Goal: Task Accomplishment & Management: Use online tool/utility

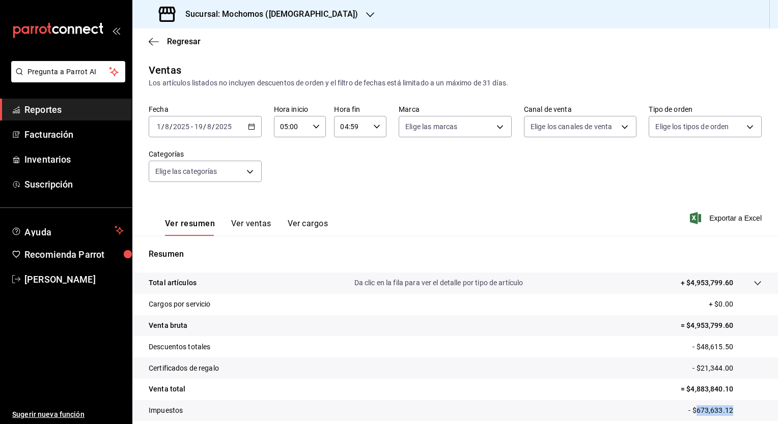
scroll to position [51, 0]
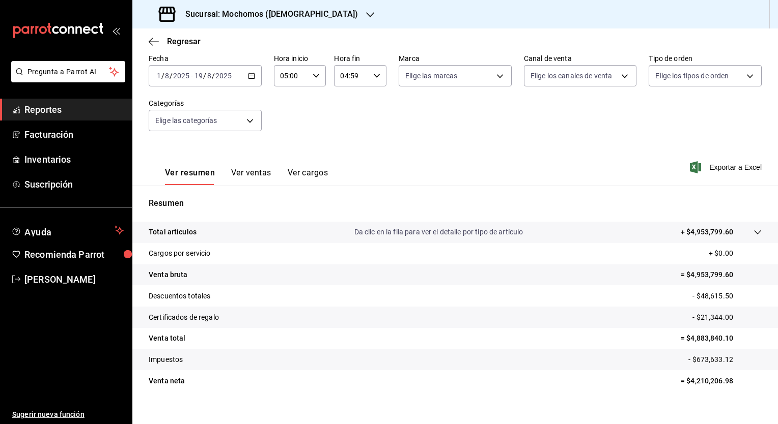
click at [234, 16] on h3 "Sucursal: Mochomos (Mitikah)" at bounding box center [267, 14] width 181 height 12
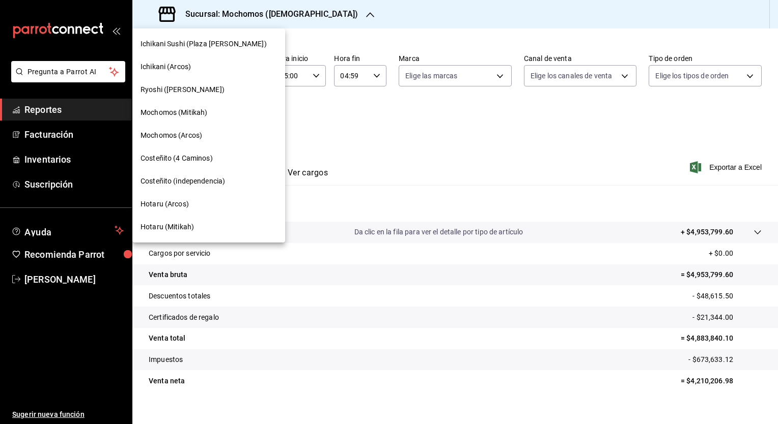
click at [186, 233] on div "Hotaru (Mitikah)" at bounding box center [208, 227] width 153 height 23
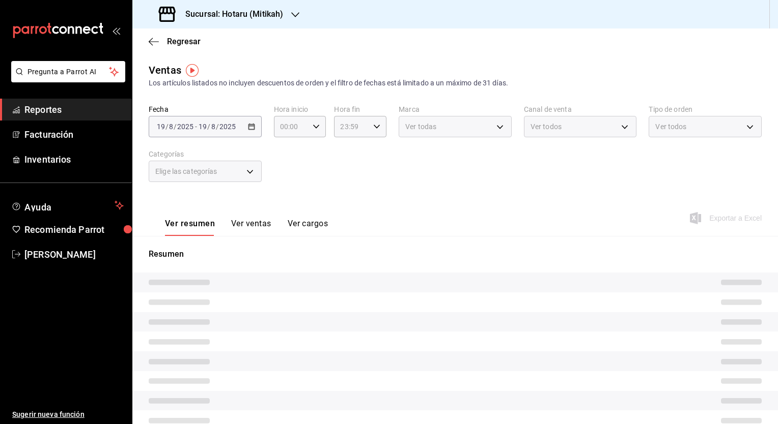
type input "05:00"
type input "04:59"
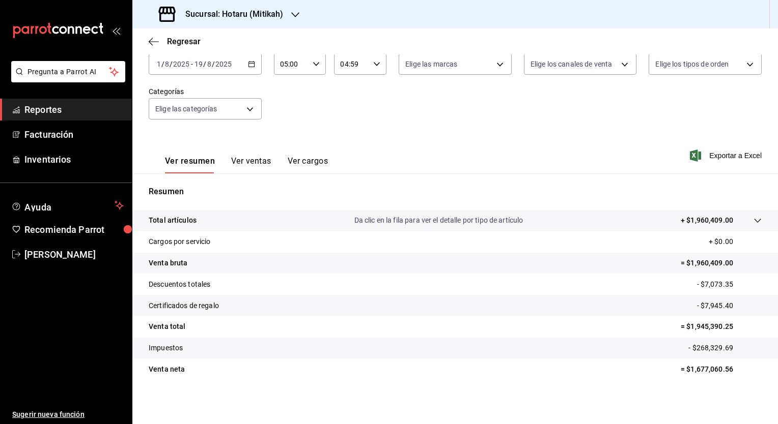
scroll to position [63, 0]
drag, startPoint x: 697, startPoint y: 284, endPoint x: 734, endPoint y: 283, distance: 37.2
click at [734, 283] on p "- $7,073.35" at bounding box center [729, 284] width 65 height 11
copy p "7,073.35"
drag, startPoint x: 698, startPoint y: 304, endPoint x: 733, endPoint y: 307, distance: 34.7
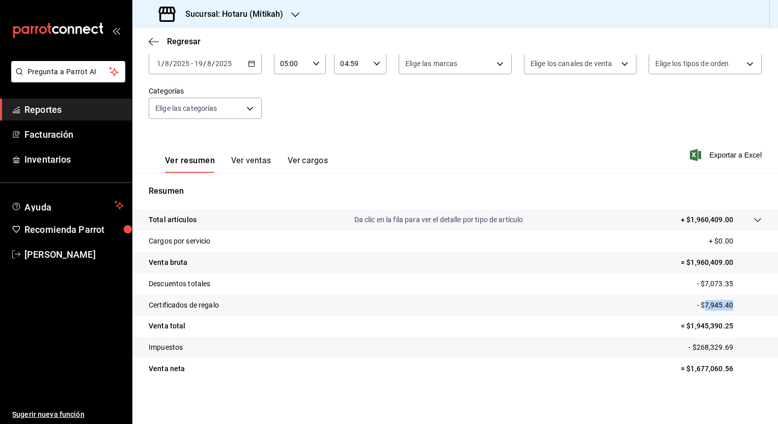
click at [733, 307] on p "- $7,945.40" at bounding box center [729, 305] width 65 height 11
copy p "7,945.40"
drag, startPoint x: 683, startPoint y: 326, endPoint x: 736, endPoint y: 326, distance: 53.4
click at [736, 326] on p "= $1,945,390.25" at bounding box center [721, 326] width 81 height 11
copy p "1,945,390.25"
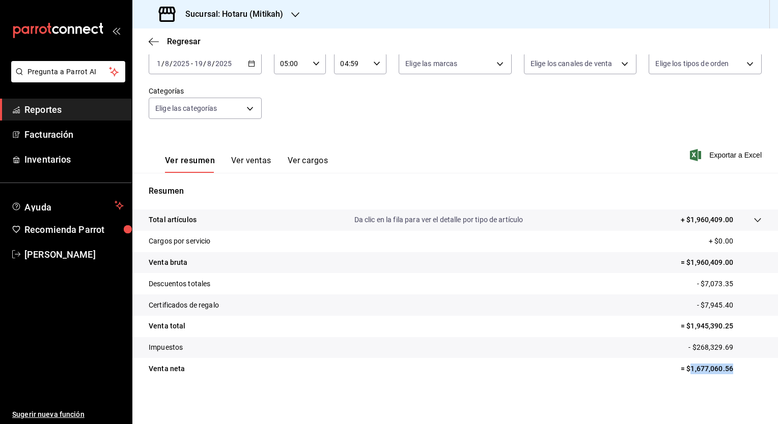
drag, startPoint x: 684, startPoint y: 372, endPoint x: 729, endPoint y: 370, distance: 45.3
click at [729, 370] on p "= $1,677,060.56" at bounding box center [721, 369] width 81 height 11
copy p "1,677,060.56"
drag, startPoint x: 684, startPoint y: 327, endPoint x: 750, endPoint y: 327, distance: 66.7
click at [750, 327] on p "= $1,945,390.25" at bounding box center [721, 326] width 81 height 11
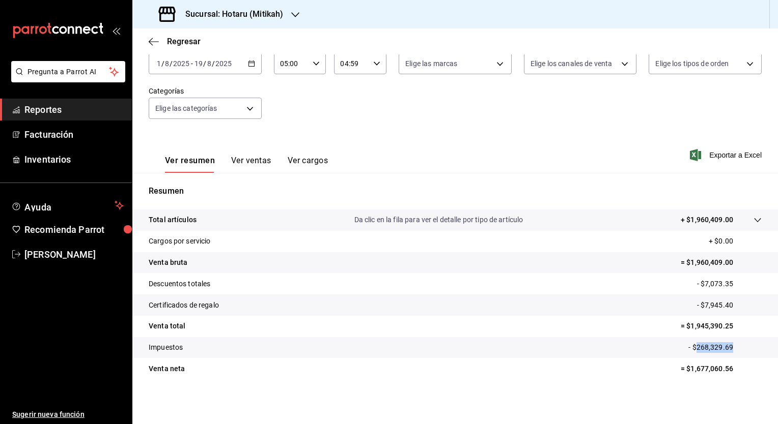
drag, startPoint x: 689, startPoint y: 350, endPoint x: 751, endPoint y: 350, distance: 62.1
click at [751, 350] on p "- $268,329.69" at bounding box center [724, 348] width 73 height 11
copy p "268,329.69"
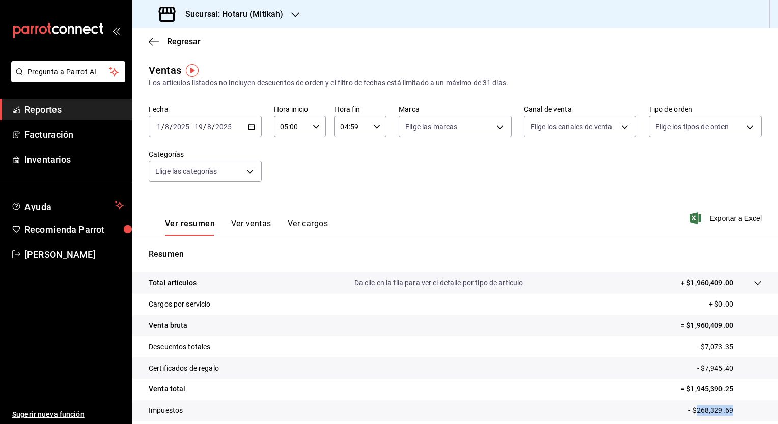
scroll to position [0, 0]
click at [219, 1] on div "Sucursal: Hotaru (Mitikah)" at bounding box center [221, 14] width 163 height 29
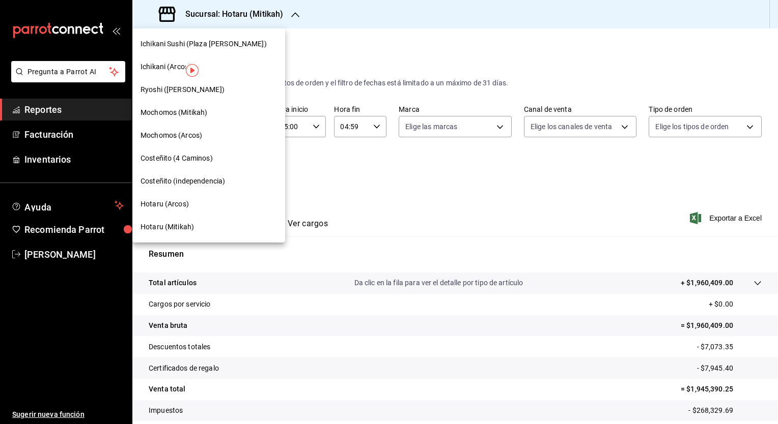
click at [218, 12] on div at bounding box center [389, 212] width 778 height 424
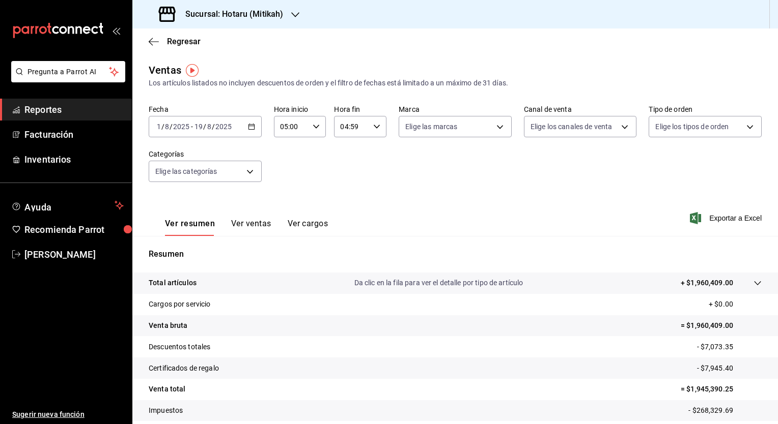
click at [218, 12] on h3 "Sucursal: Hotaru (Mitikah)" at bounding box center [230, 14] width 106 height 12
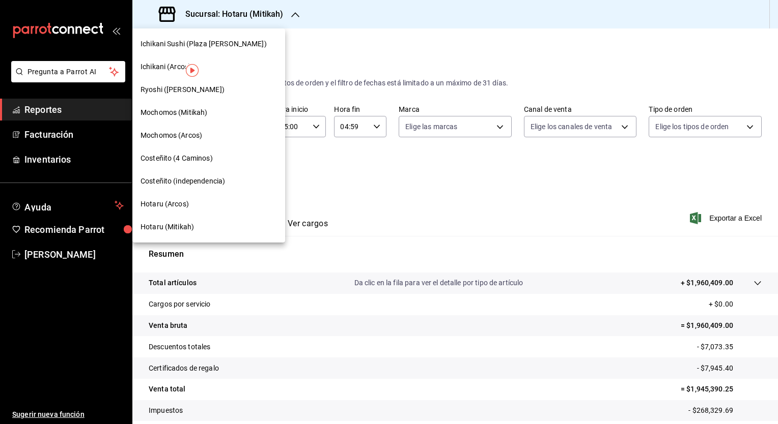
click at [172, 91] on span "Ryoshi ([PERSON_NAME])" at bounding box center [182, 89] width 84 height 11
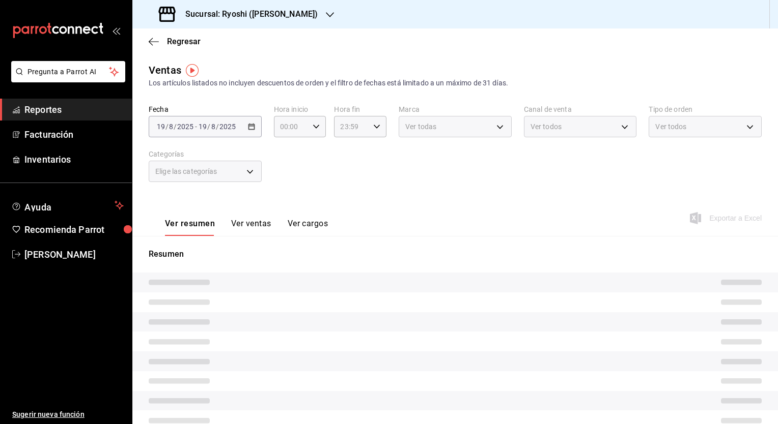
type input "05:00"
type input "04:59"
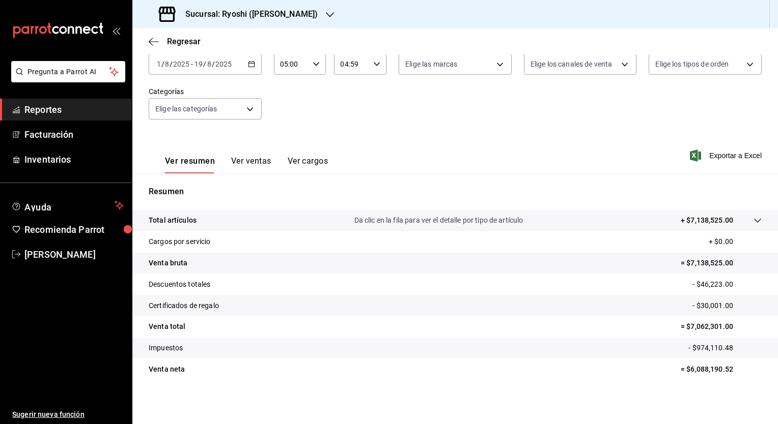
scroll to position [63, 0]
drag, startPoint x: 695, startPoint y: 282, endPoint x: 732, endPoint y: 280, distance: 37.7
click at [732, 280] on p "- $46,223.00" at bounding box center [726, 284] width 69 height 11
copy p "46,223.00"
drag, startPoint x: 695, startPoint y: 306, endPoint x: 730, endPoint y: 308, distance: 35.2
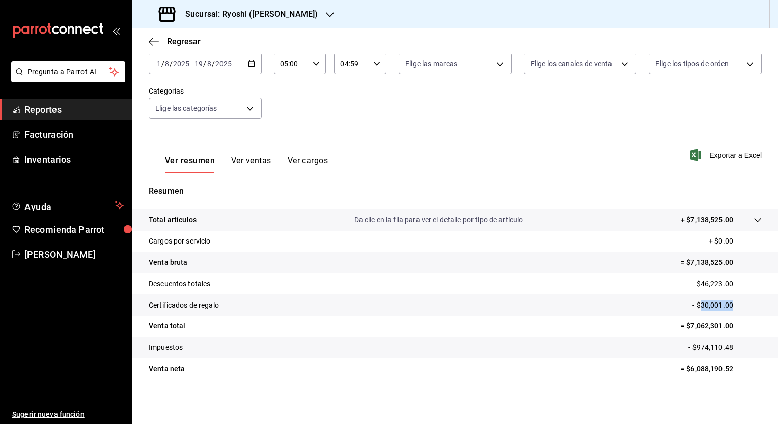
click at [730, 308] on p "- $30,001.00" at bounding box center [726, 305] width 69 height 11
copy p "30,001.00"
drag, startPoint x: 683, startPoint y: 327, endPoint x: 727, endPoint y: 327, distance: 43.8
click at [727, 327] on p "= $7,062,301.00" at bounding box center [721, 326] width 81 height 11
copy p "7,062,301.00"
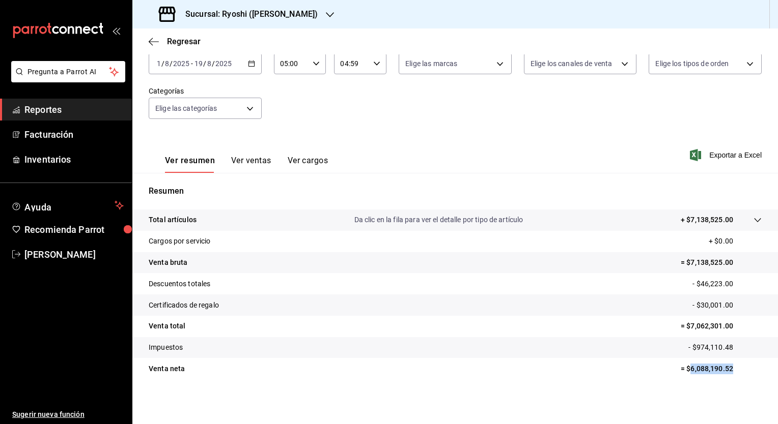
drag, startPoint x: 683, startPoint y: 370, endPoint x: 732, endPoint y: 370, distance: 48.9
click at [736, 372] on p "= $6,088,190.52" at bounding box center [721, 369] width 81 height 11
copy p "6,088,190.52"
drag, startPoint x: 690, startPoint y: 348, endPoint x: 741, endPoint y: 351, distance: 51.5
click at [741, 351] on p "- $974,110.48" at bounding box center [724, 348] width 73 height 11
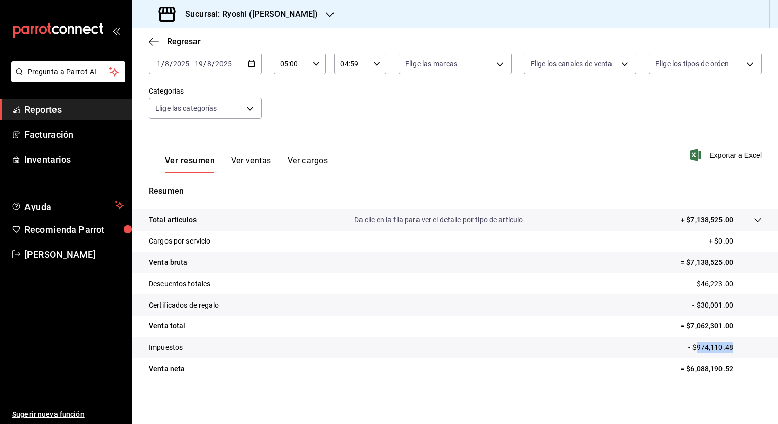
copy p "974,110.48"
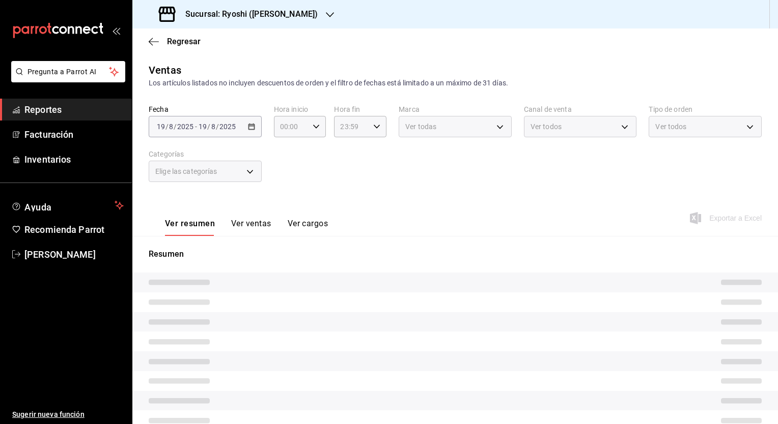
type input "05:00"
type input "04:59"
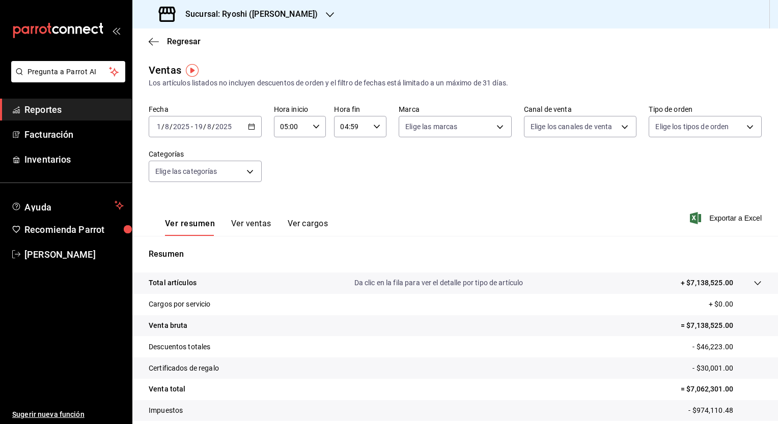
click at [250, 128] on icon "button" at bounding box center [251, 126] width 7 height 7
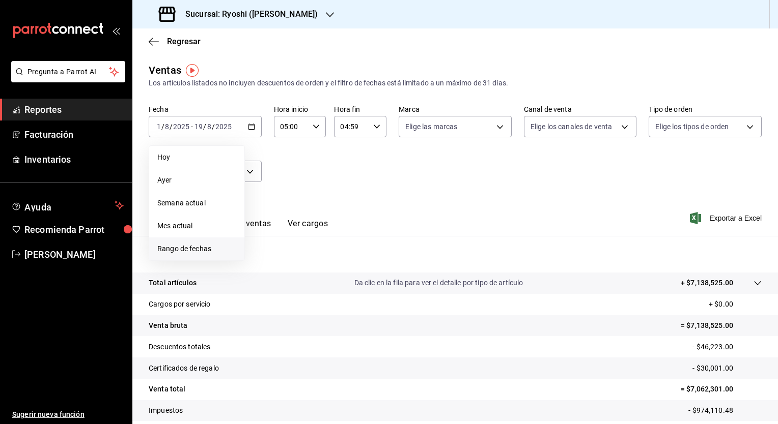
click at [179, 249] on span "Rango de fechas" at bounding box center [196, 249] width 79 height 11
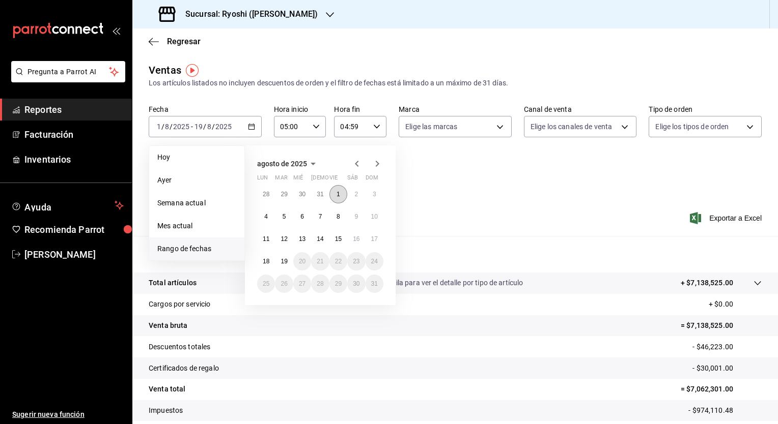
click at [333, 193] on button "1" at bounding box center [338, 194] width 18 height 18
click at [272, 238] on button "11" at bounding box center [266, 239] width 18 height 18
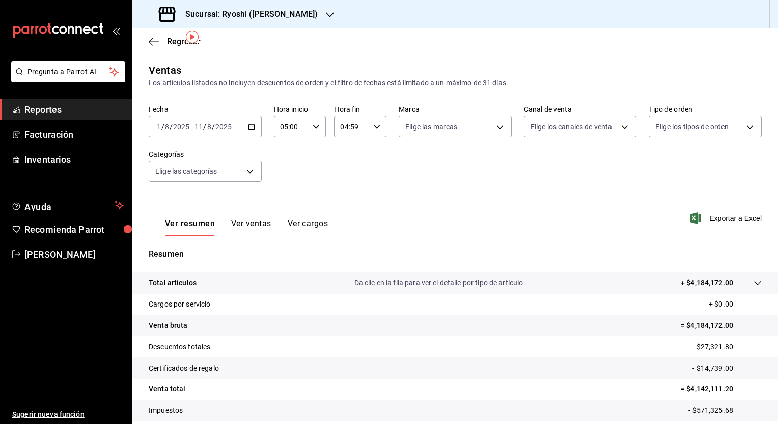
scroll to position [51, 0]
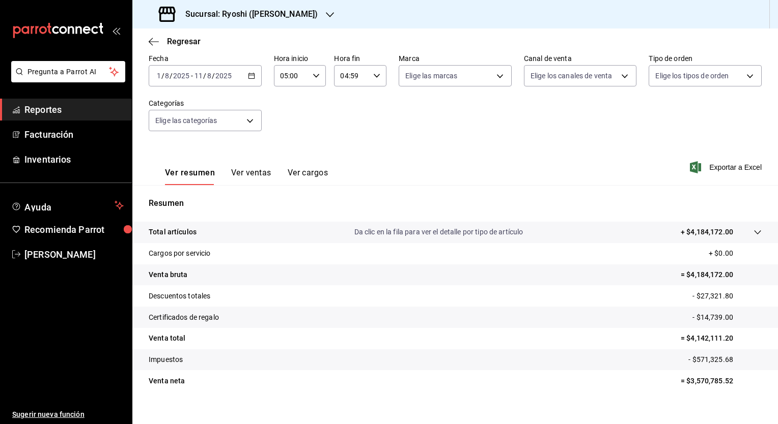
click at [259, 75] on div "Fecha 2025-08-01 1 / 8 / 2025 - 2025-08-11 11 / 8 / 2025 Hora inicio 05:00 Hora…" at bounding box center [455, 99] width 613 height 90
click at [248, 78] on \(Stroke\) "button" at bounding box center [251, 76] width 6 height 6
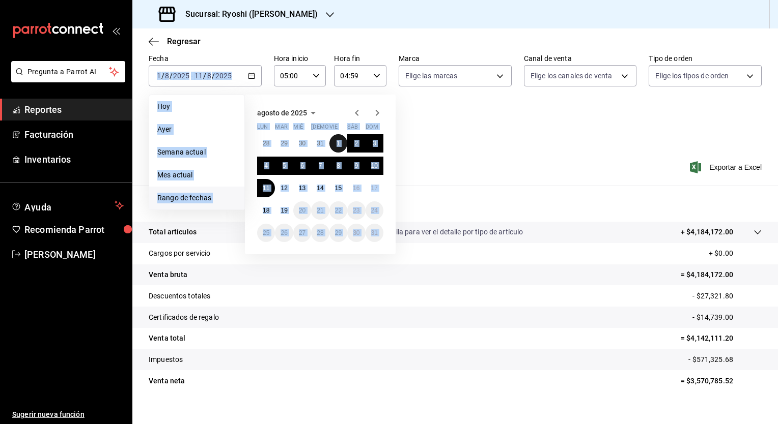
click at [337, 141] on abbr "1" at bounding box center [338, 143] width 4 height 7
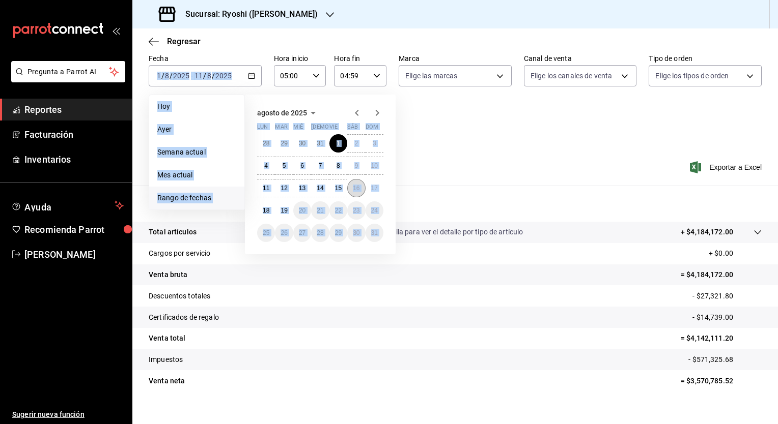
click at [360, 188] on button "16" at bounding box center [356, 188] width 18 height 18
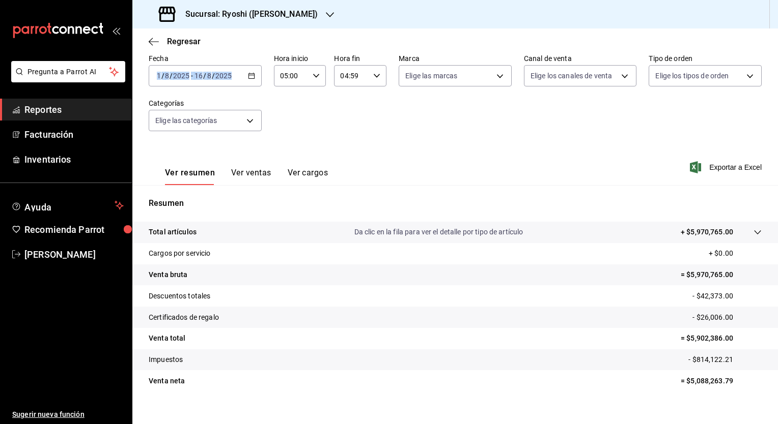
click at [252, 75] on icon "button" at bounding box center [251, 75] width 7 height 7
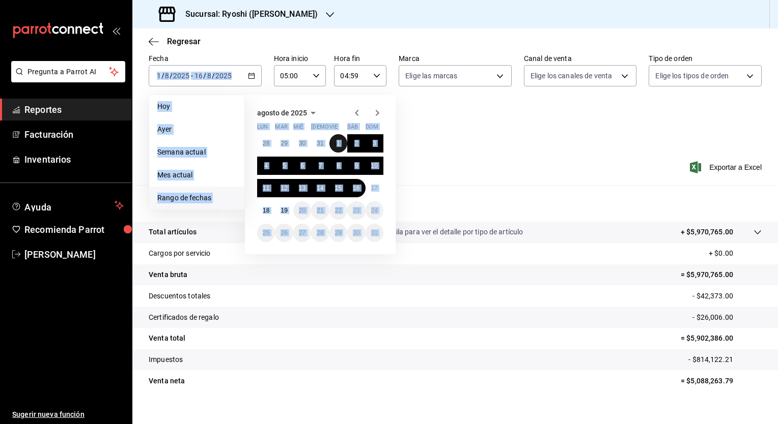
click at [339, 143] on abbr "1" at bounding box center [338, 143] width 4 height 7
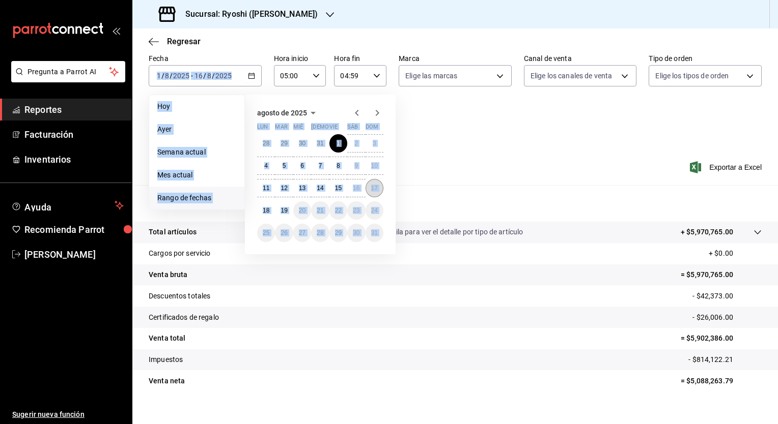
click at [373, 188] on abbr "17" at bounding box center [374, 188] width 7 height 7
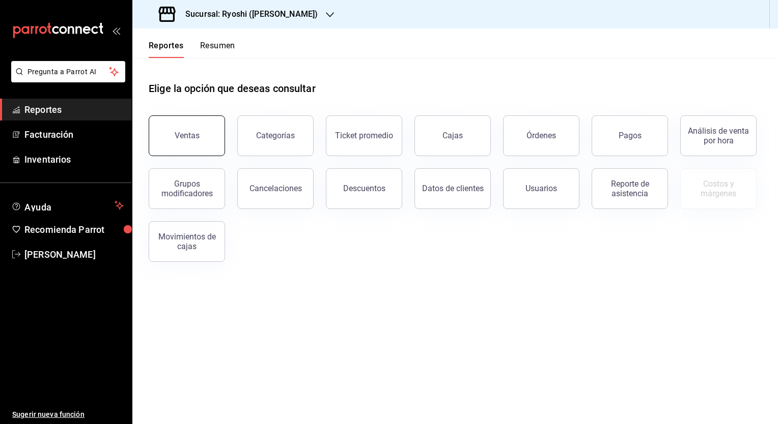
click at [191, 144] on button "Ventas" at bounding box center [187, 136] width 76 height 41
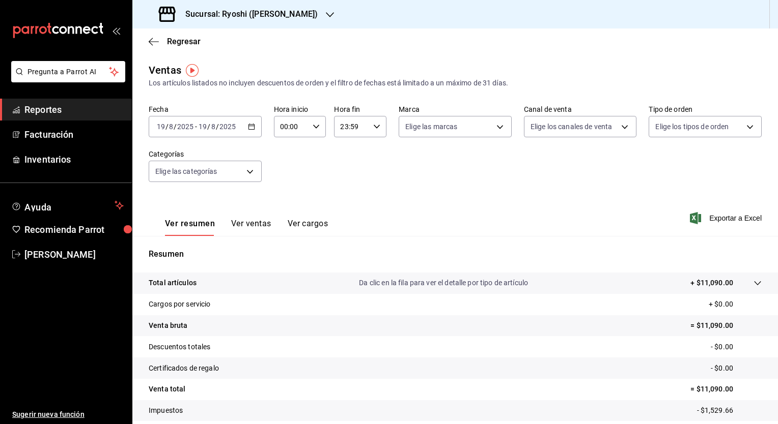
click at [248, 130] on icon "button" at bounding box center [251, 126] width 7 height 7
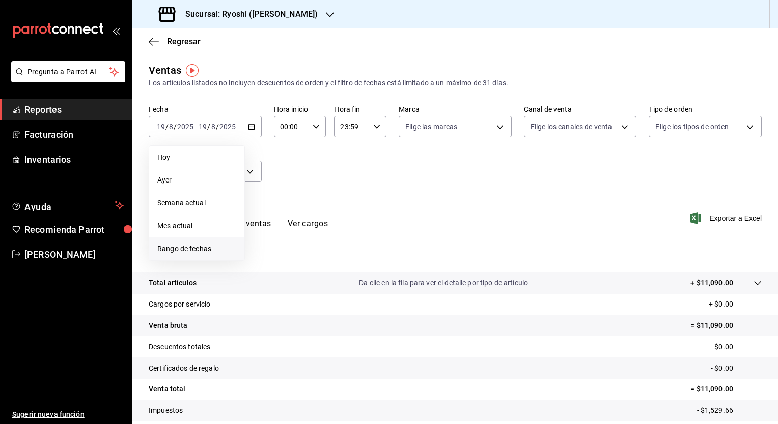
click at [200, 247] on span "Rango de fechas" at bounding box center [196, 249] width 79 height 11
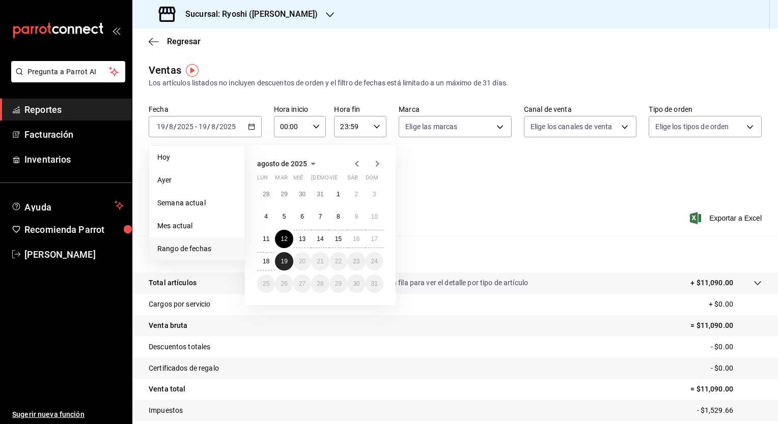
click at [287, 262] on abbr "19" at bounding box center [283, 261] width 7 height 7
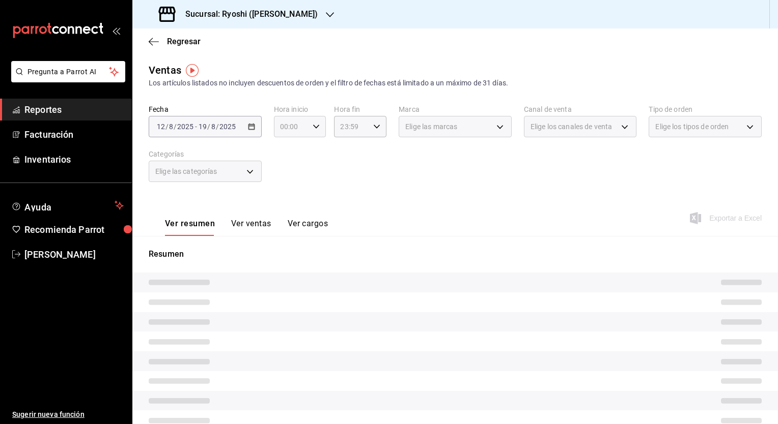
click at [314, 125] on icon "button" at bounding box center [316, 126] width 7 height 7
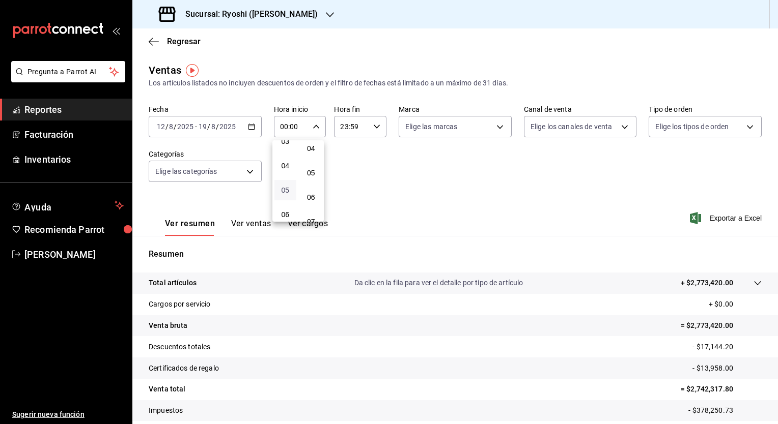
scroll to position [102, 0]
click at [287, 171] on span "05" at bounding box center [285, 173] width 10 height 8
type input "05:00"
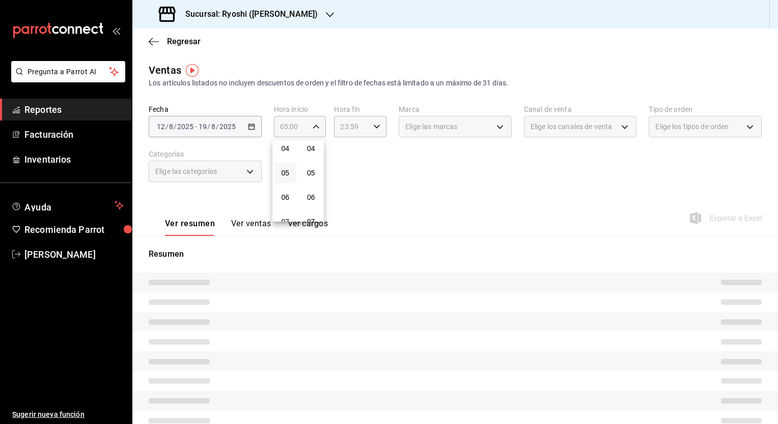
click at [373, 125] on div at bounding box center [389, 212] width 778 height 424
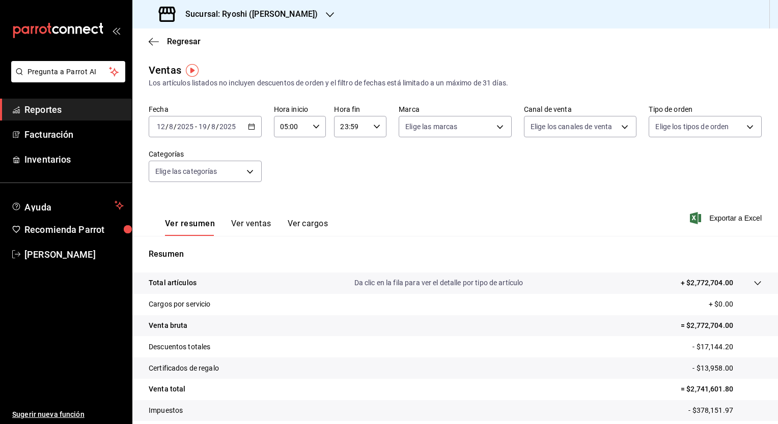
click at [373, 125] on icon "button" at bounding box center [376, 126] width 7 height 7
click at [345, 150] on button "04" at bounding box center [345, 143] width 22 height 20
type input "04:59"
click at [176, 40] on div at bounding box center [389, 212] width 778 height 424
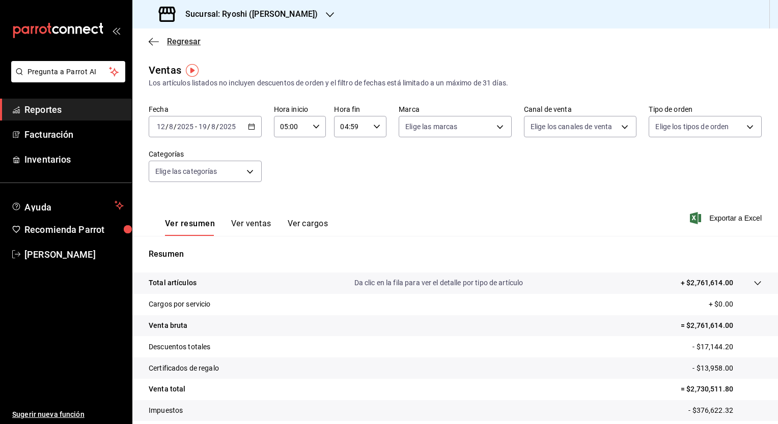
click at [168, 43] on span "Regresar" at bounding box center [184, 42] width 34 height 10
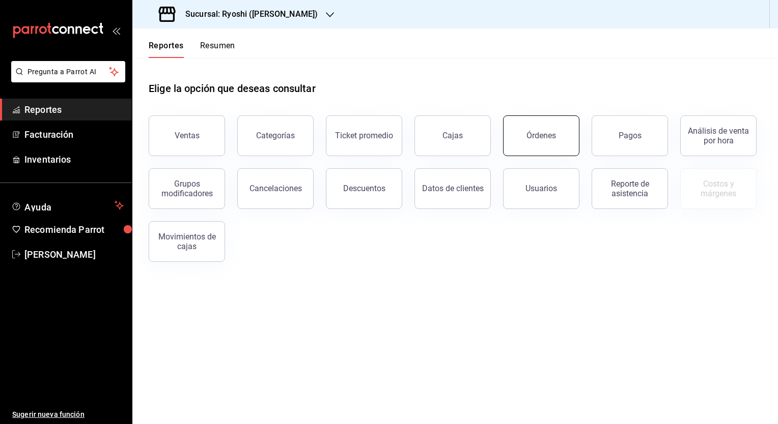
click at [559, 133] on button "Órdenes" at bounding box center [541, 136] width 76 height 41
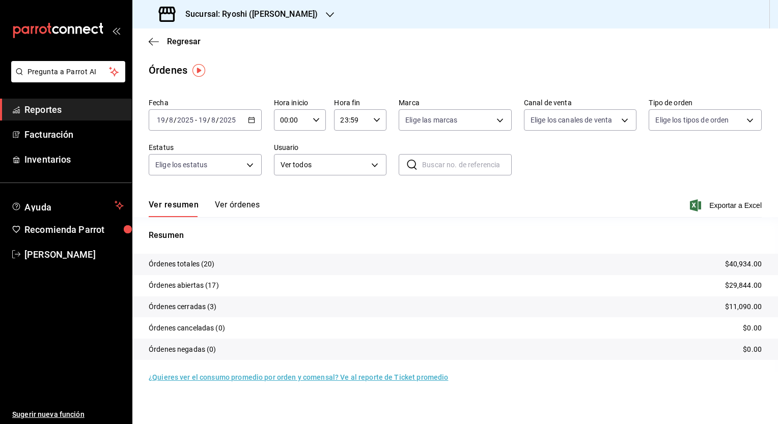
click at [250, 118] on \(Stroke\) "button" at bounding box center [251, 121] width 6 height 6
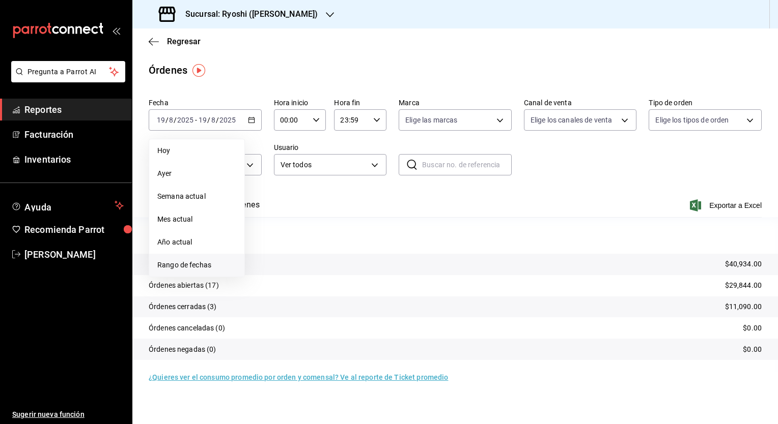
click at [192, 262] on span "Rango de fechas" at bounding box center [196, 265] width 79 height 11
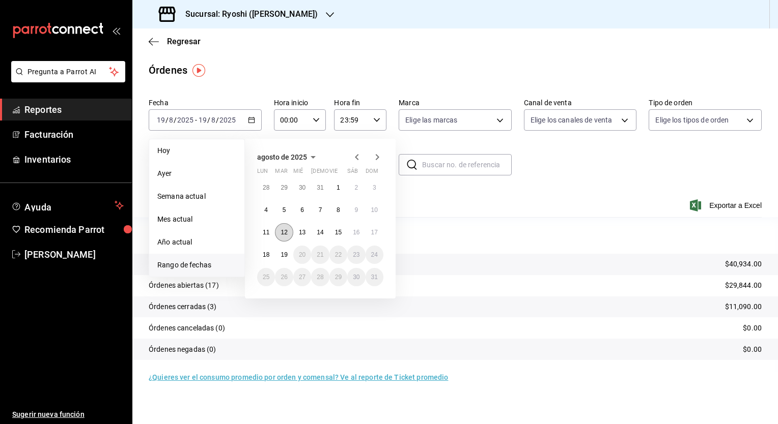
click at [282, 234] on abbr "12" at bounding box center [283, 232] width 7 height 7
click at [283, 251] on abbr "19" at bounding box center [283, 254] width 7 height 7
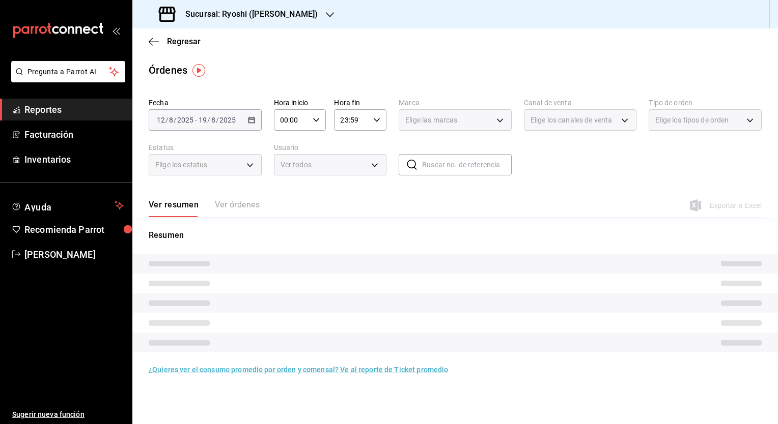
click at [319, 120] on icon "button" at bounding box center [316, 120] width 7 height 7
click at [286, 174] on button "05" at bounding box center [287, 166] width 22 height 20
type input "05:00"
click at [381, 119] on div at bounding box center [389, 212] width 778 height 424
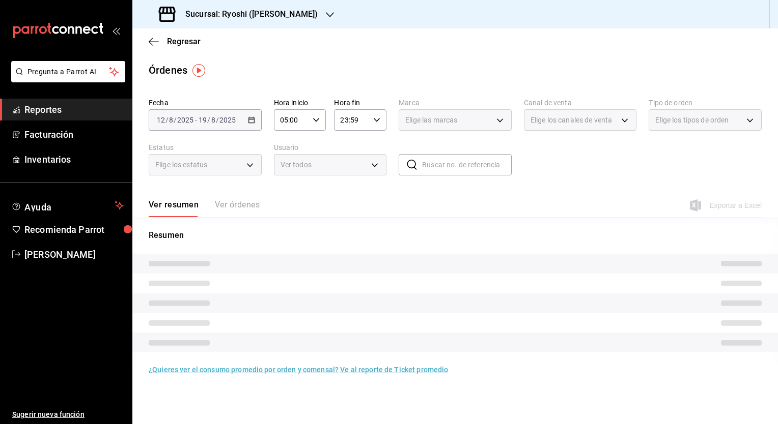
click at [378, 118] on icon "button" at bounding box center [376, 120] width 7 height 7
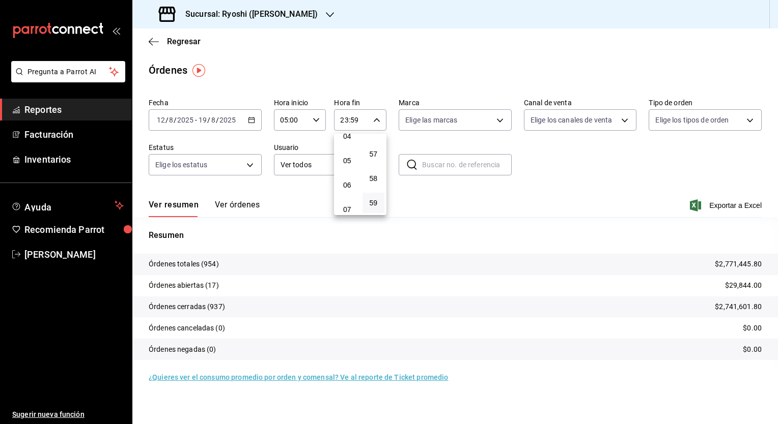
scroll to position [56, 0]
click at [349, 189] on span "04" at bounding box center [347, 187] width 10 height 8
type input "04:59"
click at [545, 178] on div at bounding box center [389, 212] width 778 height 424
drag, startPoint x: 748, startPoint y: 206, endPoint x: 582, endPoint y: 211, distance: 166.5
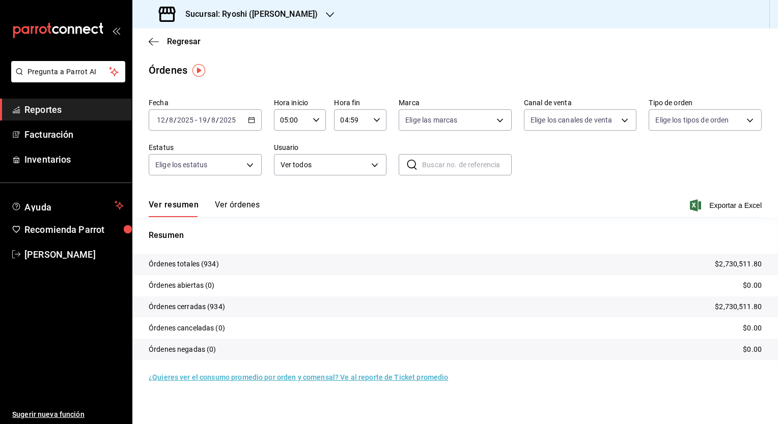
click at [746, 205] on span "Exportar a Excel" at bounding box center [727, 206] width 70 height 12
click at [747, 207] on span "Exportar a Excel" at bounding box center [727, 206] width 70 height 12
click at [227, 14] on h3 "Sucursal: Ryoshi ([PERSON_NAME])" at bounding box center [247, 14] width 140 height 12
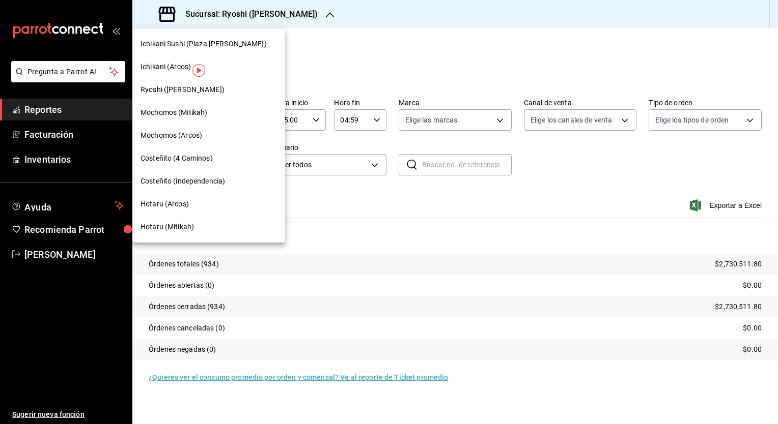
click at [189, 115] on span "Mochomos (Mitikah)" at bounding box center [173, 112] width 67 height 11
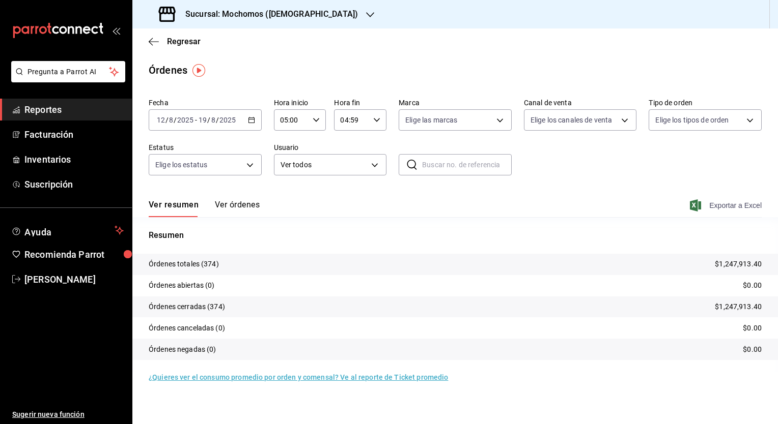
click at [728, 209] on span "Exportar a Excel" at bounding box center [727, 206] width 70 height 12
click at [208, 16] on h3 "Sucursal: Mochomos ([DEMOGRAPHIC_DATA])" at bounding box center [267, 14] width 181 height 12
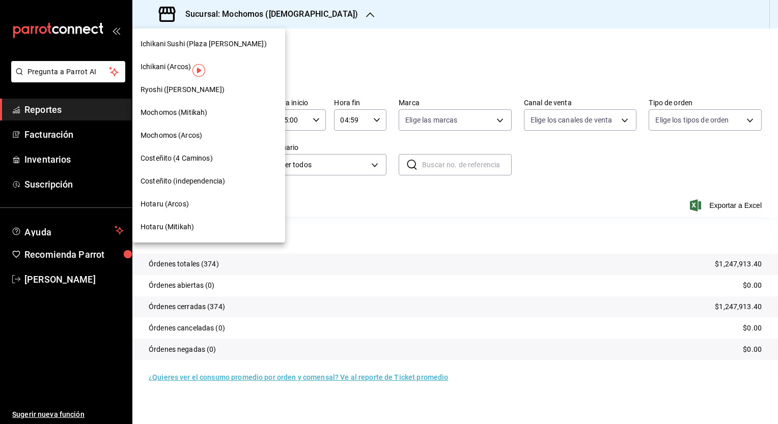
click at [168, 223] on span "Hotaru (Mitikah)" at bounding box center [166, 227] width 53 height 11
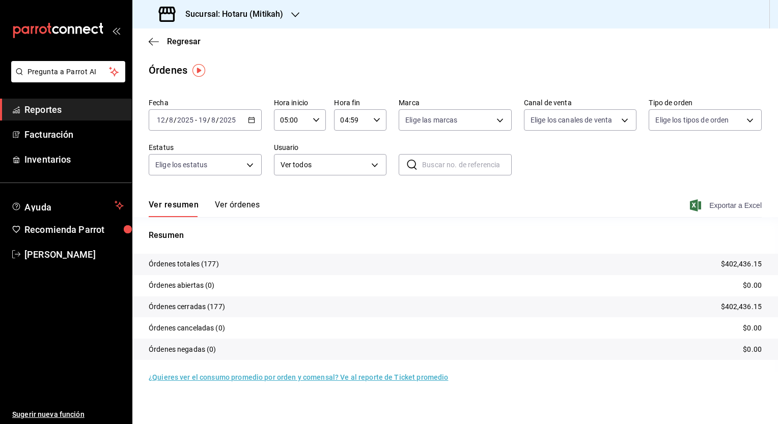
click at [728, 205] on span "Exportar a Excel" at bounding box center [727, 206] width 70 height 12
click at [165, 43] on span "Regresar" at bounding box center [175, 42] width 52 height 10
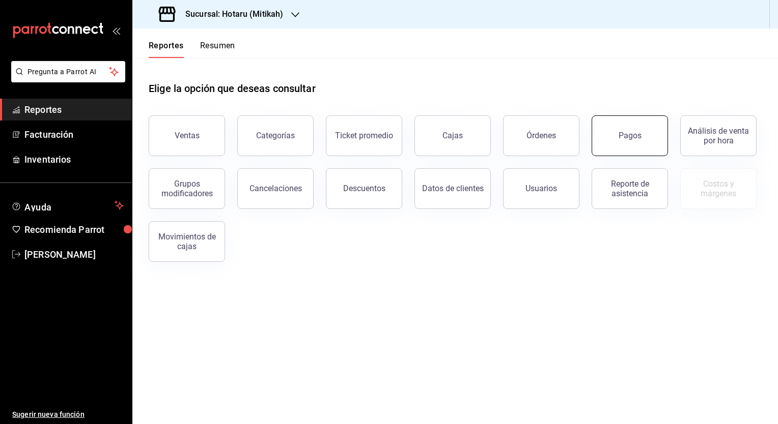
click at [615, 151] on button "Pagos" at bounding box center [629, 136] width 76 height 41
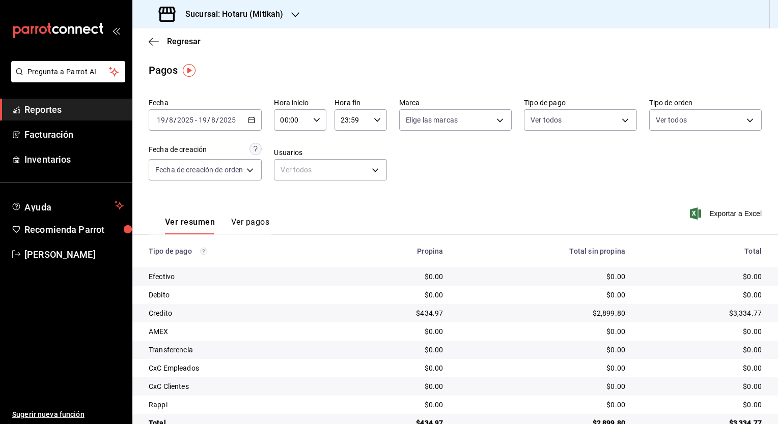
click at [254, 124] on div "[DATE] [DATE] - [DATE] [DATE]" at bounding box center [205, 119] width 113 height 21
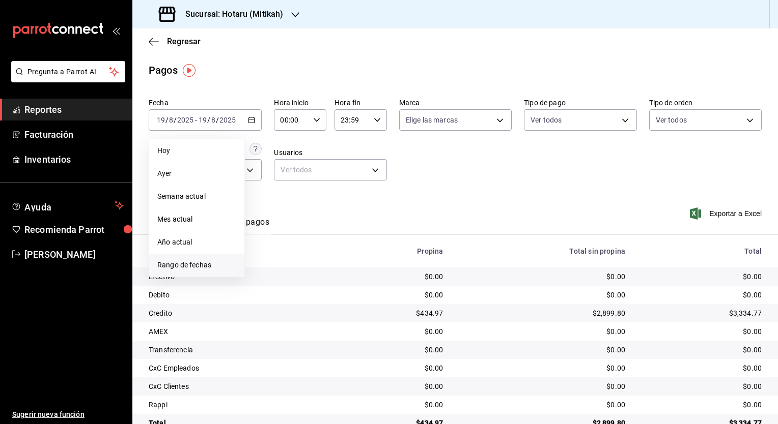
click at [193, 269] on span "Rango de fechas" at bounding box center [196, 265] width 79 height 11
click at [283, 234] on abbr "12" at bounding box center [283, 232] width 7 height 7
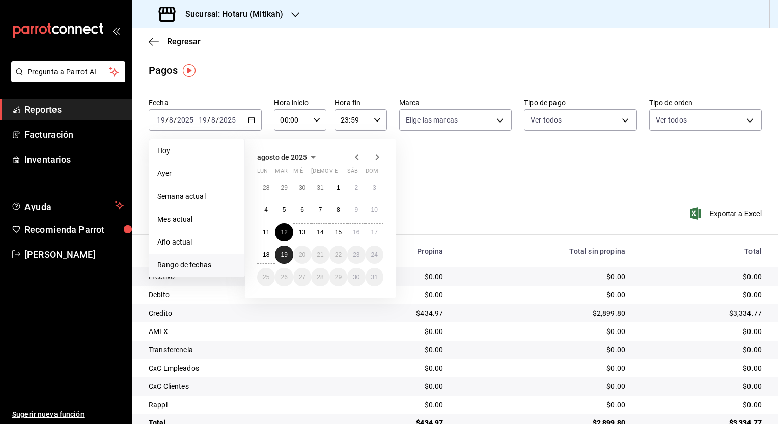
click at [280, 256] on button "19" at bounding box center [284, 255] width 18 height 18
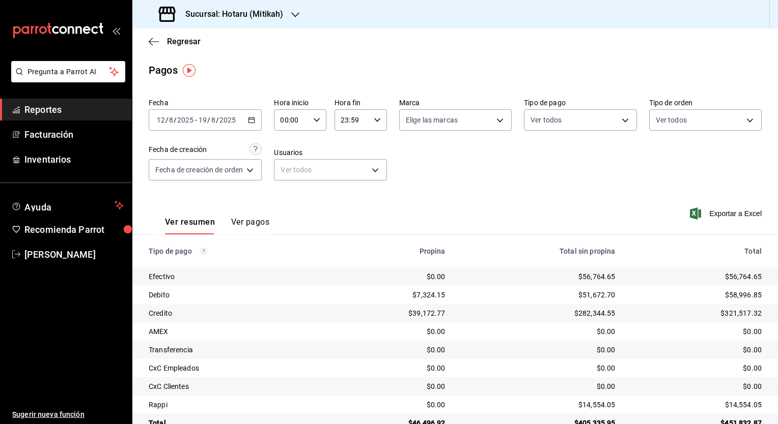
click at [319, 119] on \(Stroke\) "button" at bounding box center [317, 120] width 6 height 4
click at [289, 169] on span "05" at bounding box center [288, 166] width 10 height 8
type input "05:00"
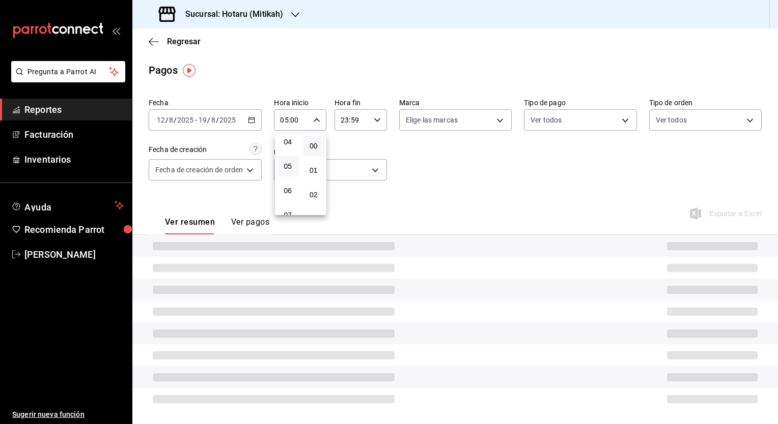
click at [377, 116] on div at bounding box center [389, 212] width 778 height 424
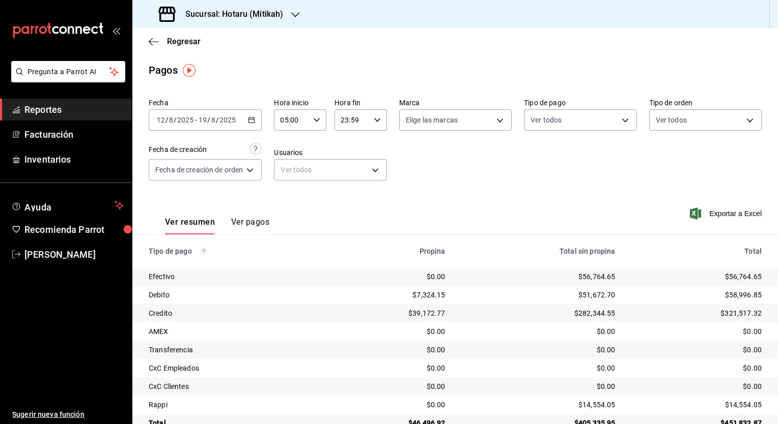
click at [375, 123] on icon "button" at bounding box center [377, 120] width 7 height 7
click at [346, 184] on button "04" at bounding box center [347, 187] width 22 height 20
type input "04:59"
click at [472, 163] on div at bounding box center [389, 212] width 778 height 424
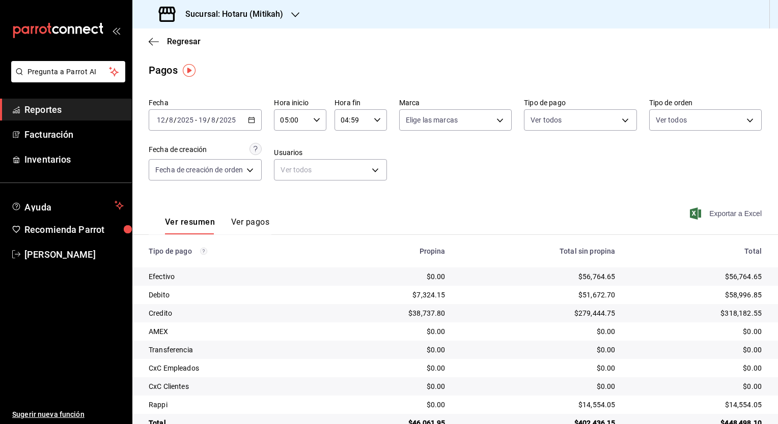
click at [732, 214] on span "Exportar a Excel" at bounding box center [727, 214] width 70 height 12
click at [245, 12] on h3 "Sucursal: Hotaru (Mitikah)" at bounding box center [230, 14] width 106 height 12
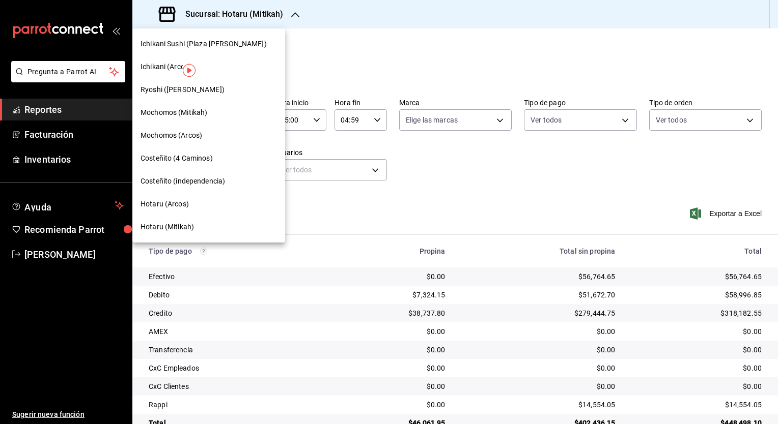
click at [191, 115] on span "Mochomos (Mitikah)" at bounding box center [173, 112] width 67 height 11
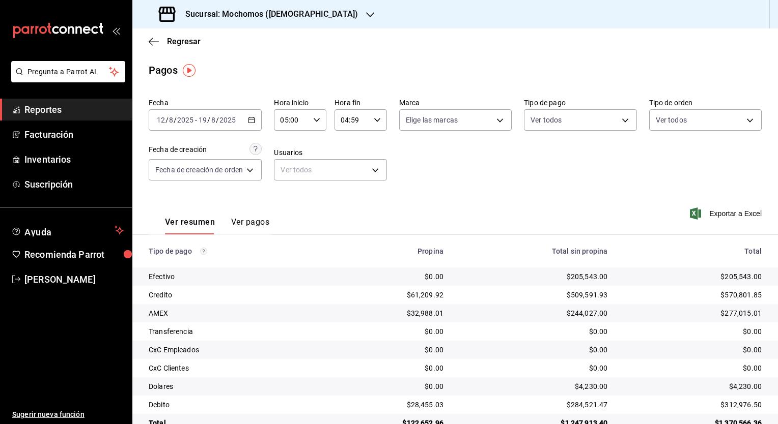
click at [249, 16] on h3 "Sucursal: Mochomos ([DEMOGRAPHIC_DATA])" at bounding box center [267, 14] width 181 height 12
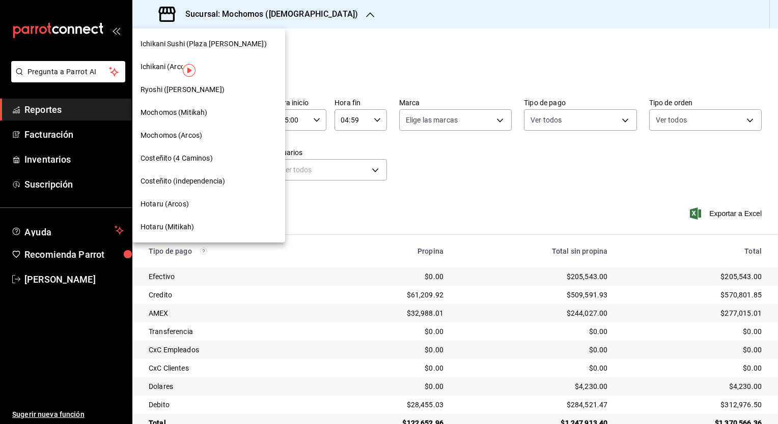
click at [166, 93] on span "Ryoshi ([PERSON_NAME])" at bounding box center [182, 89] width 84 height 11
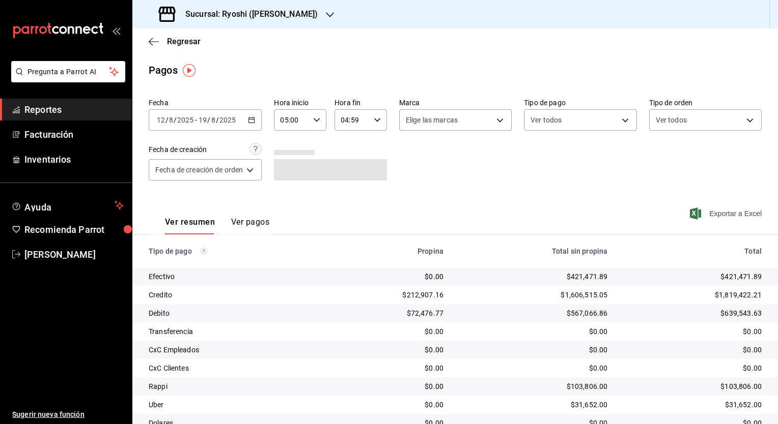
click at [706, 212] on span "Exportar a Excel" at bounding box center [727, 214] width 70 height 12
click at [255, 123] on icon "button" at bounding box center [251, 120] width 7 height 7
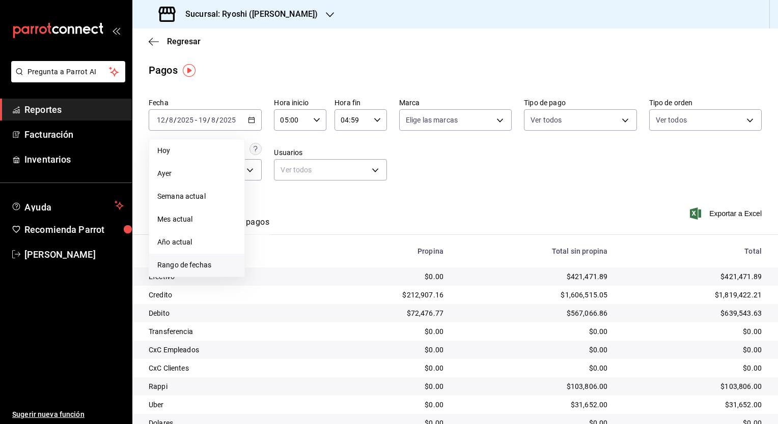
click at [197, 264] on span "Rango de fechas" at bounding box center [196, 265] width 79 height 11
click at [301, 235] on abbr "13" at bounding box center [302, 232] width 7 height 7
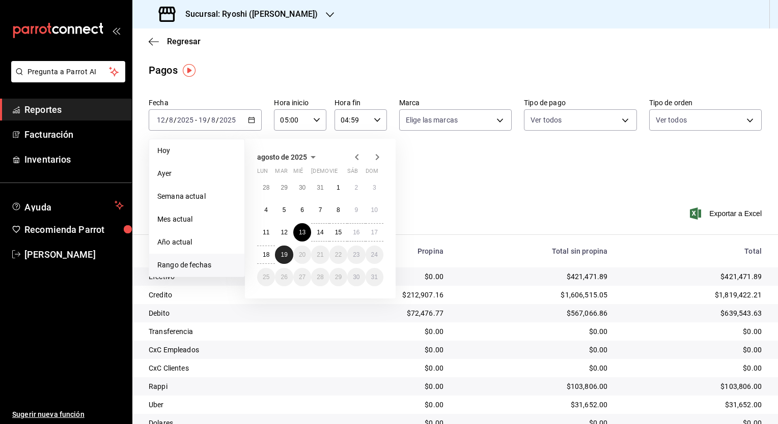
click at [280, 260] on button "19" at bounding box center [284, 255] width 18 height 18
type input "00:00"
type input "23:59"
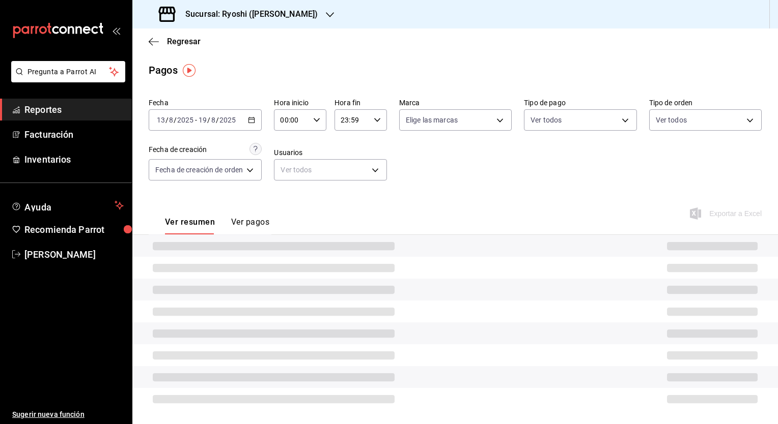
click at [317, 123] on icon "button" at bounding box center [316, 120] width 7 height 7
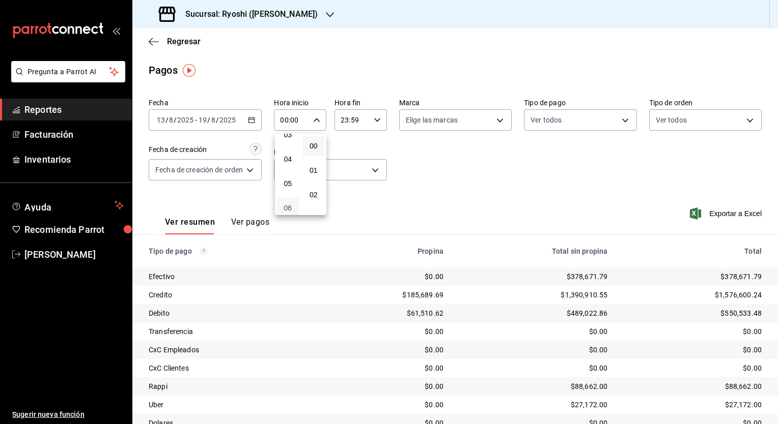
scroll to position [102, 0]
click at [286, 166] on span "05" at bounding box center [288, 166] width 10 height 8
type input "05:00"
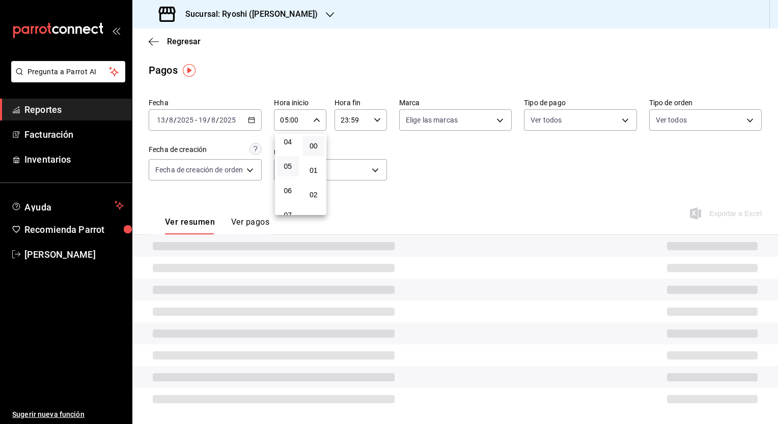
click at [378, 124] on div at bounding box center [389, 212] width 778 height 424
click at [377, 123] on icon "button" at bounding box center [377, 120] width 7 height 7
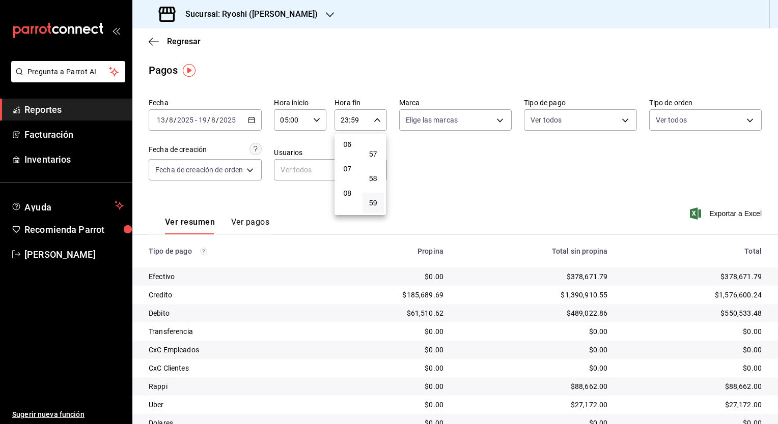
scroll to position [107, 0]
click at [345, 144] on button "04" at bounding box center [347, 136] width 22 height 20
type input "04:59"
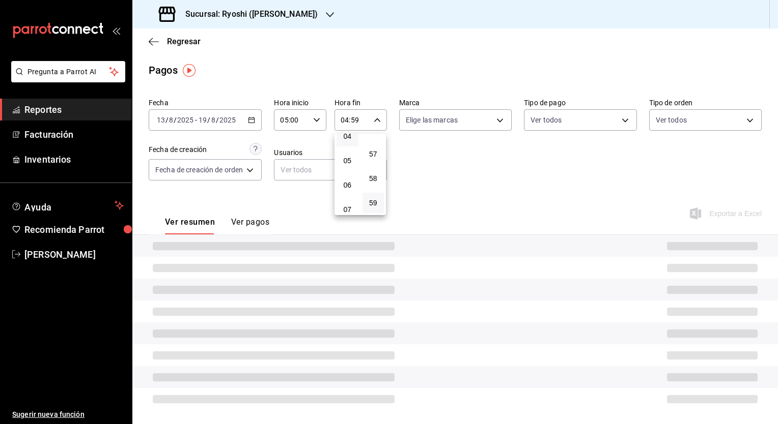
click at [485, 178] on div at bounding box center [389, 212] width 778 height 424
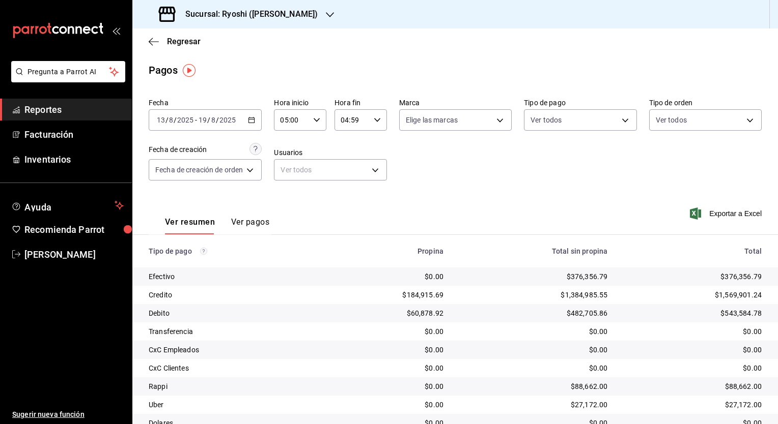
click at [243, 7] on div "Sucursal: Ryoshi ([PERSON_NAME])" at bounding box center [238, 14] width 197 height 29
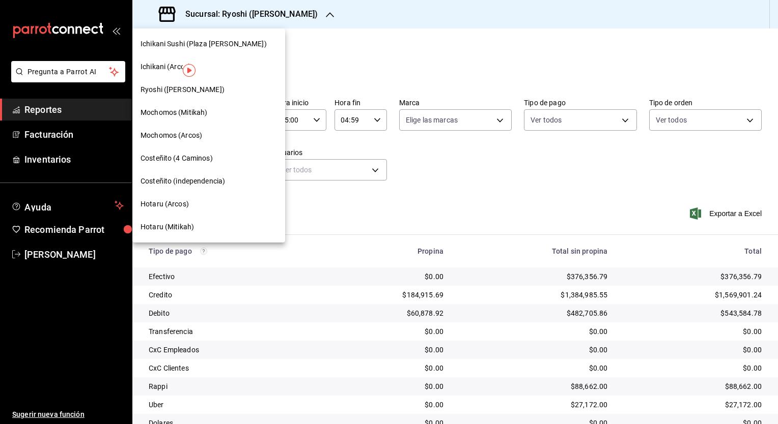
click at [208, 107] on div "Mochomos (Mitikah)" at bounding box center [208, 112] width 136 height 11
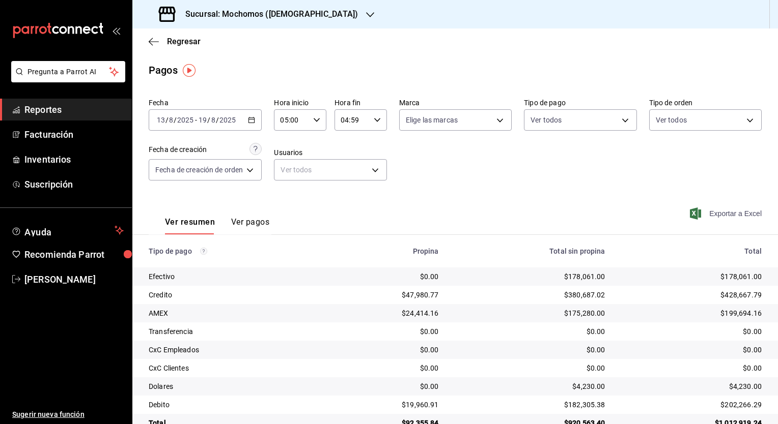
click at [733, 215] on span "Exportar a Excel" at bounding box center [727, 214] width 70 height 12
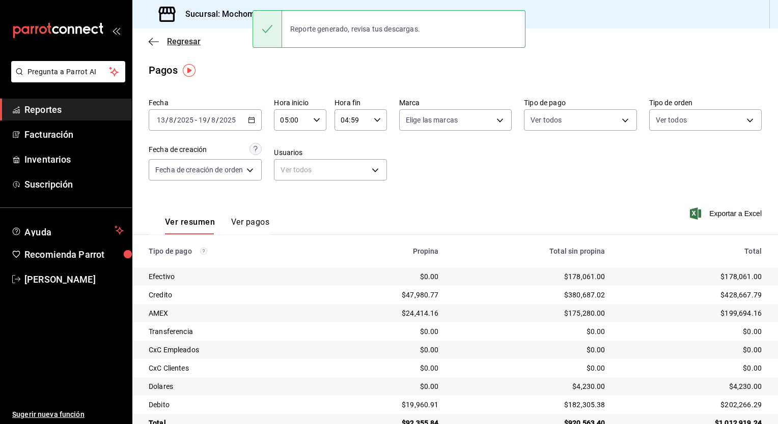
click at [185, 41] on span "Regresar" at bounding box center [184, 42] width 34 height 10
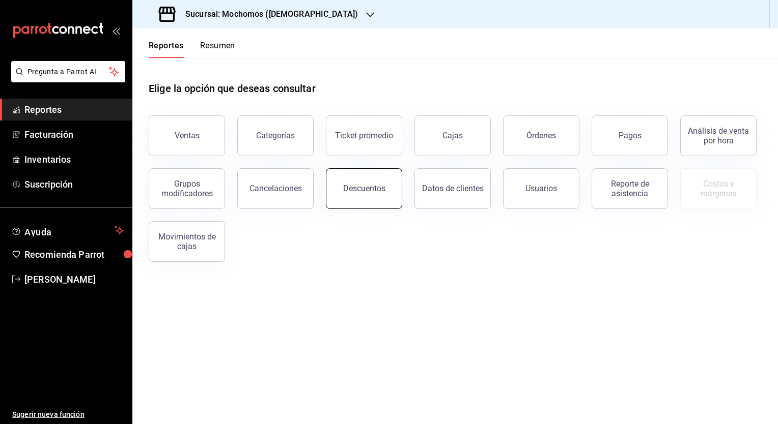
click at [361, 204] on button "Descuentos" at bounding box center [364, 188] width 76 height 41
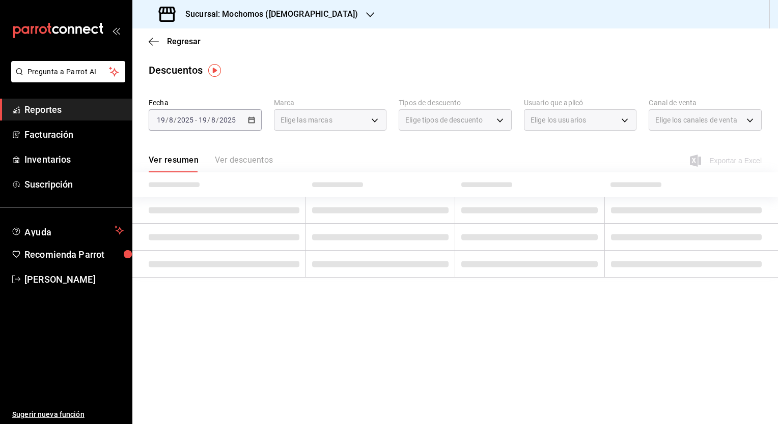
click at [254, 118] on div "[DATE] [DATE] - [DATE] [DATE]" at bounding box center [205, 119] width 113 height 21
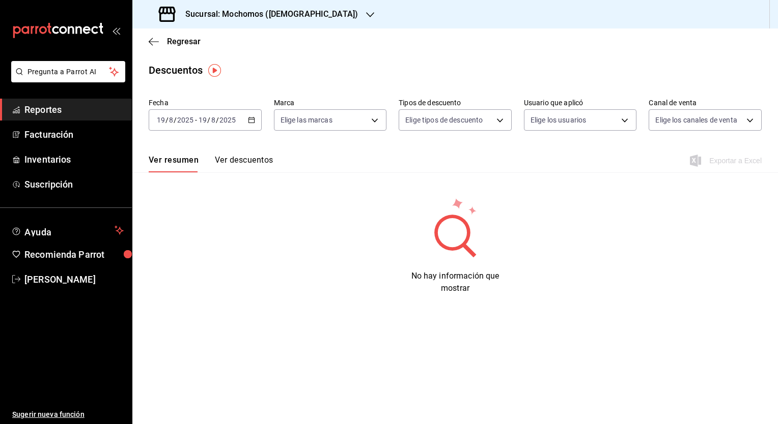
click at [254, 124] on div "[DATE] [DATE] - [DATE] [DATE]" at bounding box center [205, 119] width 113 height 21
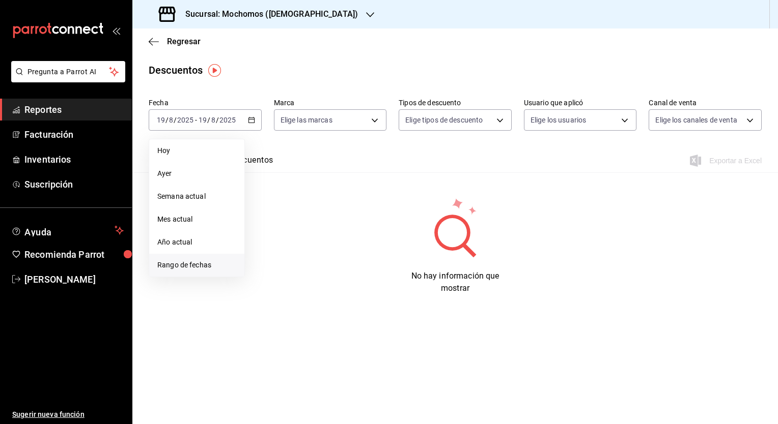
click at [207, 263] on span "Rango de fechas" at bounding box center [196, 265] width 79 height 11
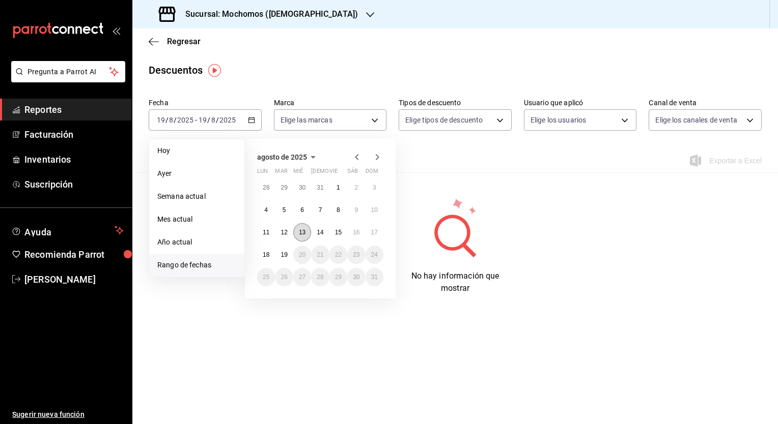
click at [301, 235] on abbr "13" at bounding box center [302, 232] width 7 height 7
click at [282, 254] on abbr "19" at bounding box center [283, 254] width 7 height 7
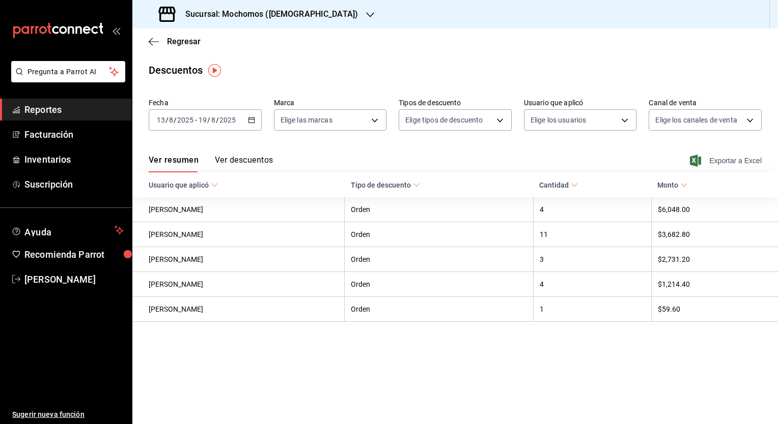
click at [741, 160] on span "Exportar a Excel" at bounding box center [727, 161] width 70 height 12
click at [249, 21] on div "Sucursal: Mochomos ([DEMOGRAPHIC_DATA])" at bounding box center [259, 14] width 238 height 29
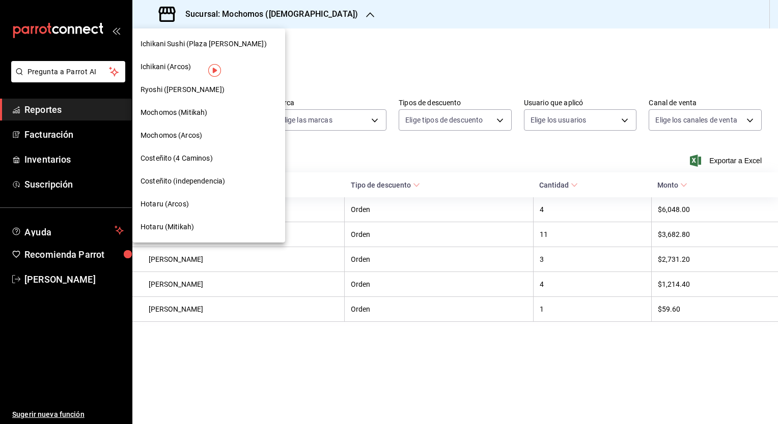
click at [187, 89] on span "Ryoshi ([PERSON_NAME])" at bounding box center [182, 89] width 84 height 11
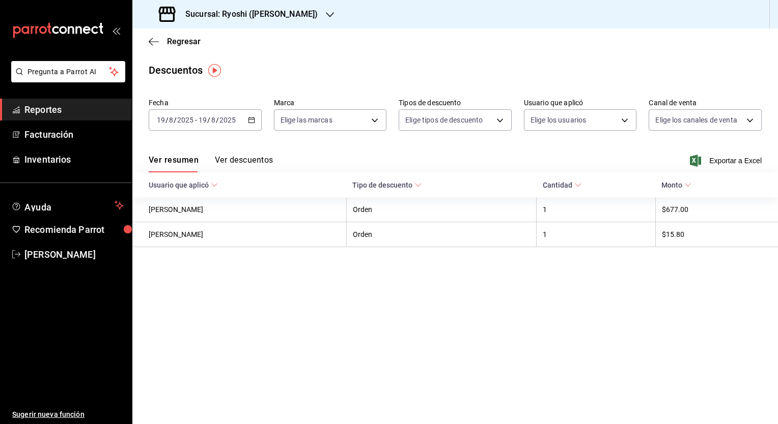
click at [251, 123] on \(Stroke\) "button" at bounding box center [251, 121] width 6 height 6
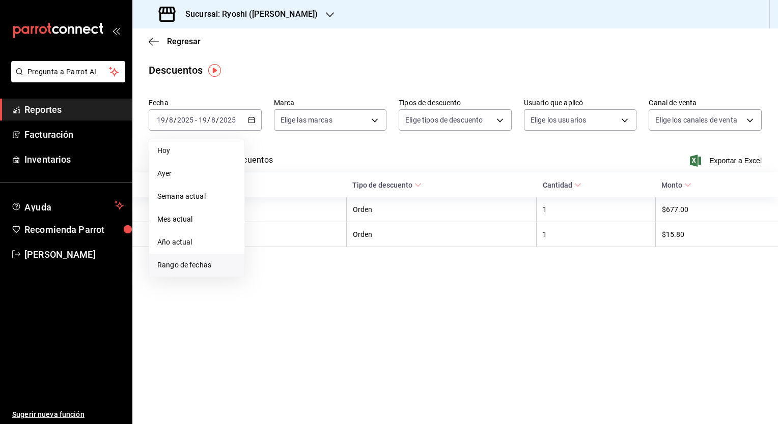
click at [197, 261] on span "Rango de fechas" at bounding box center [196, 265] width 79 height 11
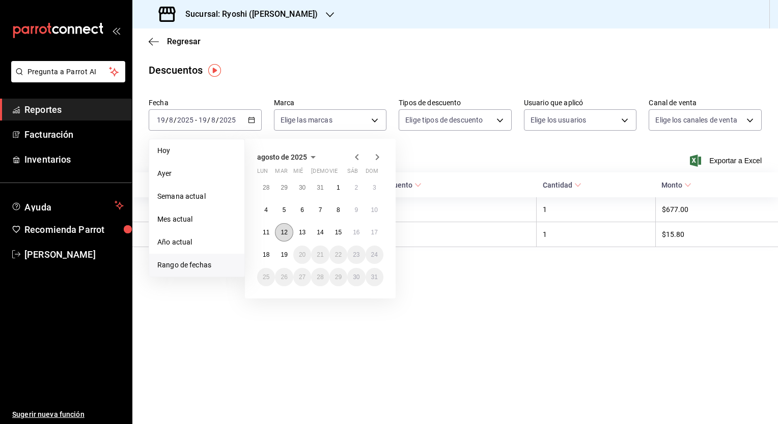
click at [285, 232] on abbr "12" at bounding box center [283, 232] width 7 height 7
click at [286, 261] on button "19" at bounding box center [284, 255] width 18 height 18
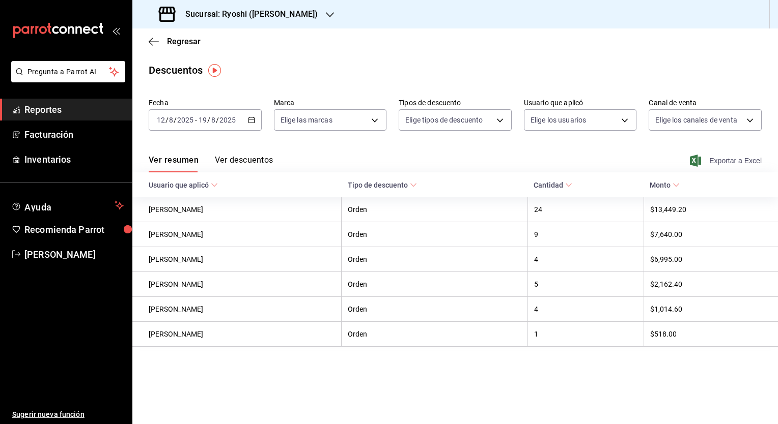
click at [734, 160] on span "Exportar a Excel" at bounding box center [727, 161] width 70 height 12
click at [223, 10] on h3 "Sucursal: Ryoshi ([PERSON_NAME])" at bounding box center [247, 14] width 140 height 12
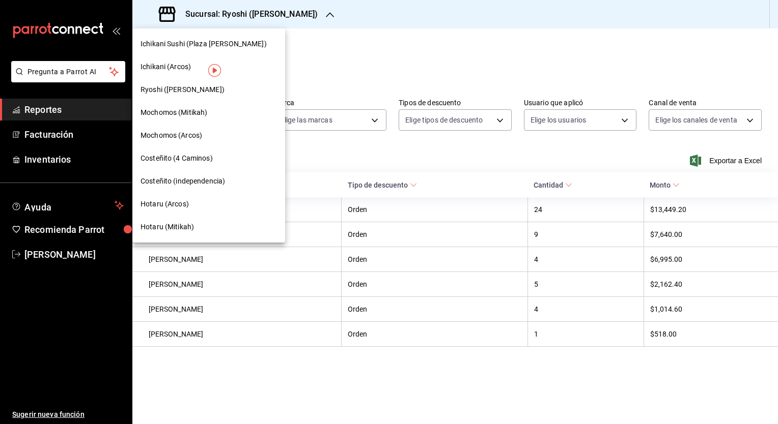
click at [173, 225] on span "Hotaru (Mitikah)" at bounding box center [166, 227] width 53 height 11
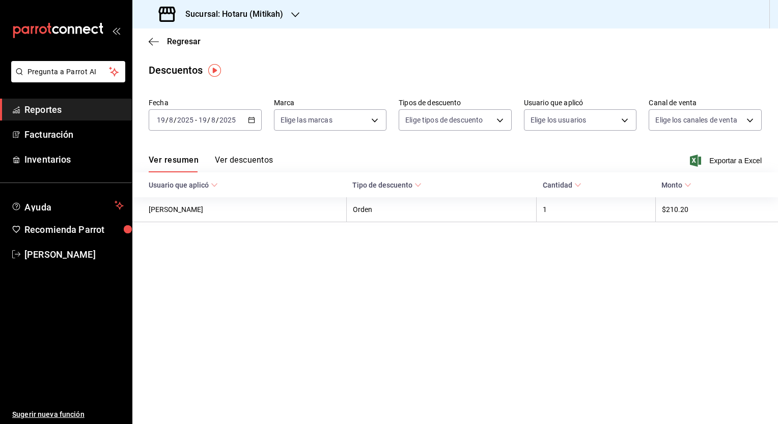
click at [254, 122] on div "[DATE] [DATE] - [DATE] [DATE]" at bounding box center [205, 119] width 113 height 21
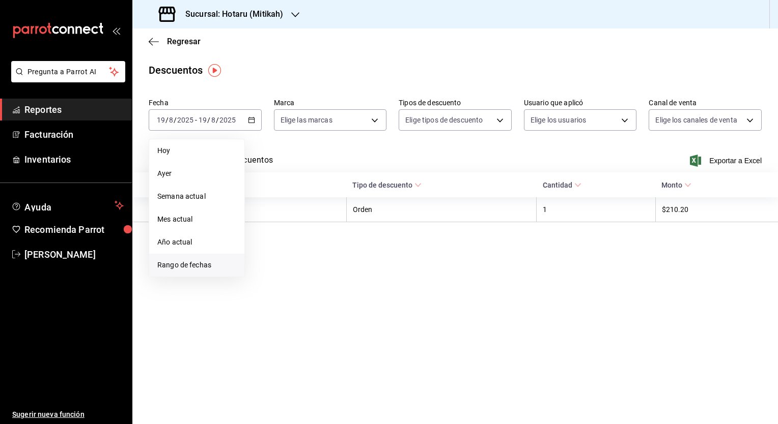
click at [191, 267] on span "Rango de fechas" at bounding box center [196, 265] width 79 height 11
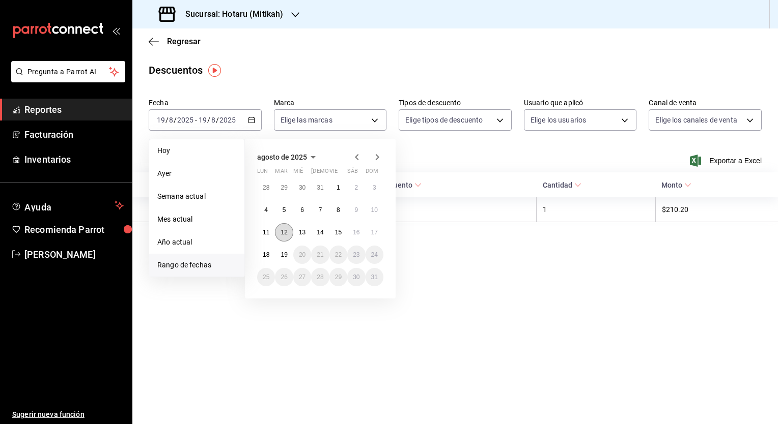
click at [284, 233] on abbr "12" at bounding box center [283, 232] width 7 height 7
click at [288, 260] on button "19" at bounding box center [284, 255] width 18 height 18
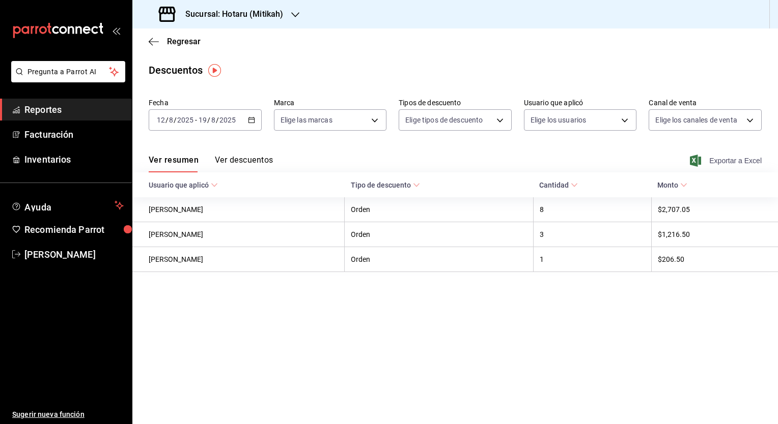
click at [732, 160] on span "Exportar a Excel" at bounding box center [727, 161] width 70 height 12
click at [59, 111] on span "Reportes" at bounding box center [73, 110] width 99 height 14
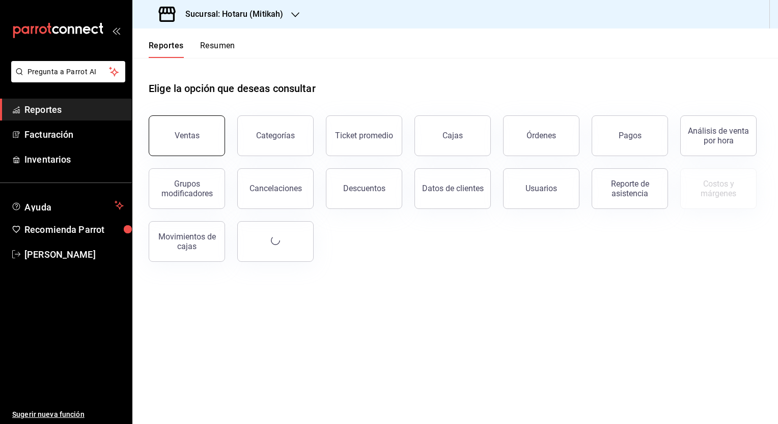
click at [203, 127] on button "Ventas" at bounding box center [187, 136] width 76 height 41
